Goal: Information Seeking & Learning: Learn about a topic

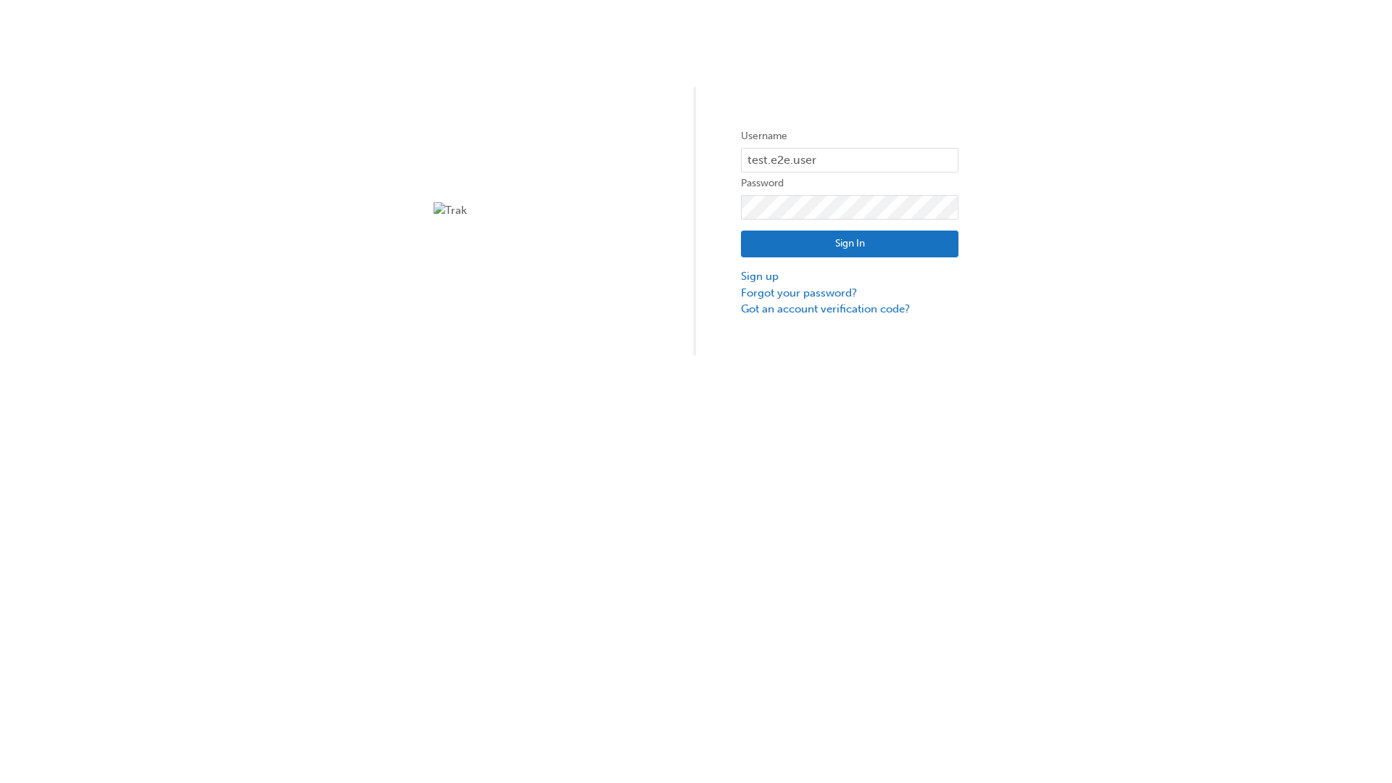
type input "test.e2e.user14"
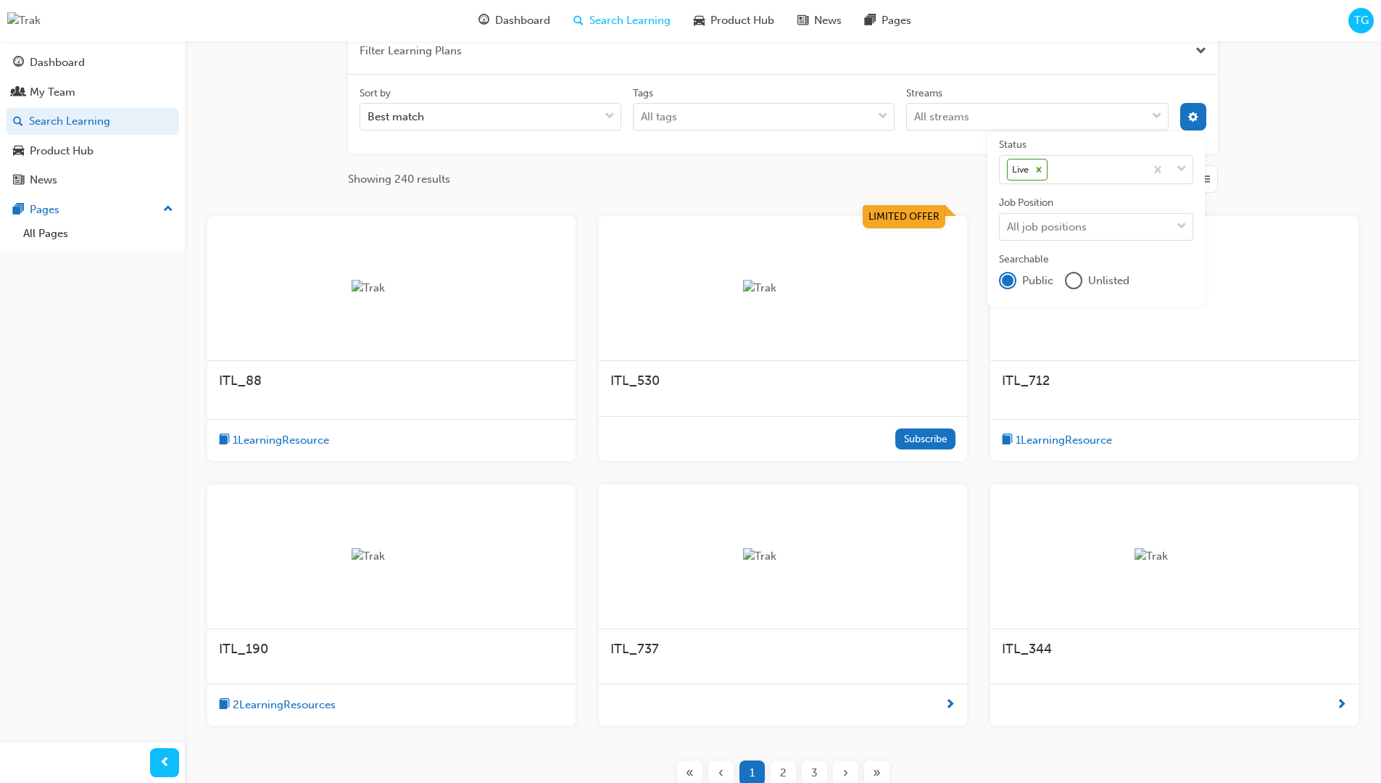
scroll to position [261, 0]
